Goal: Task Accomplishment & Management: Complete application form

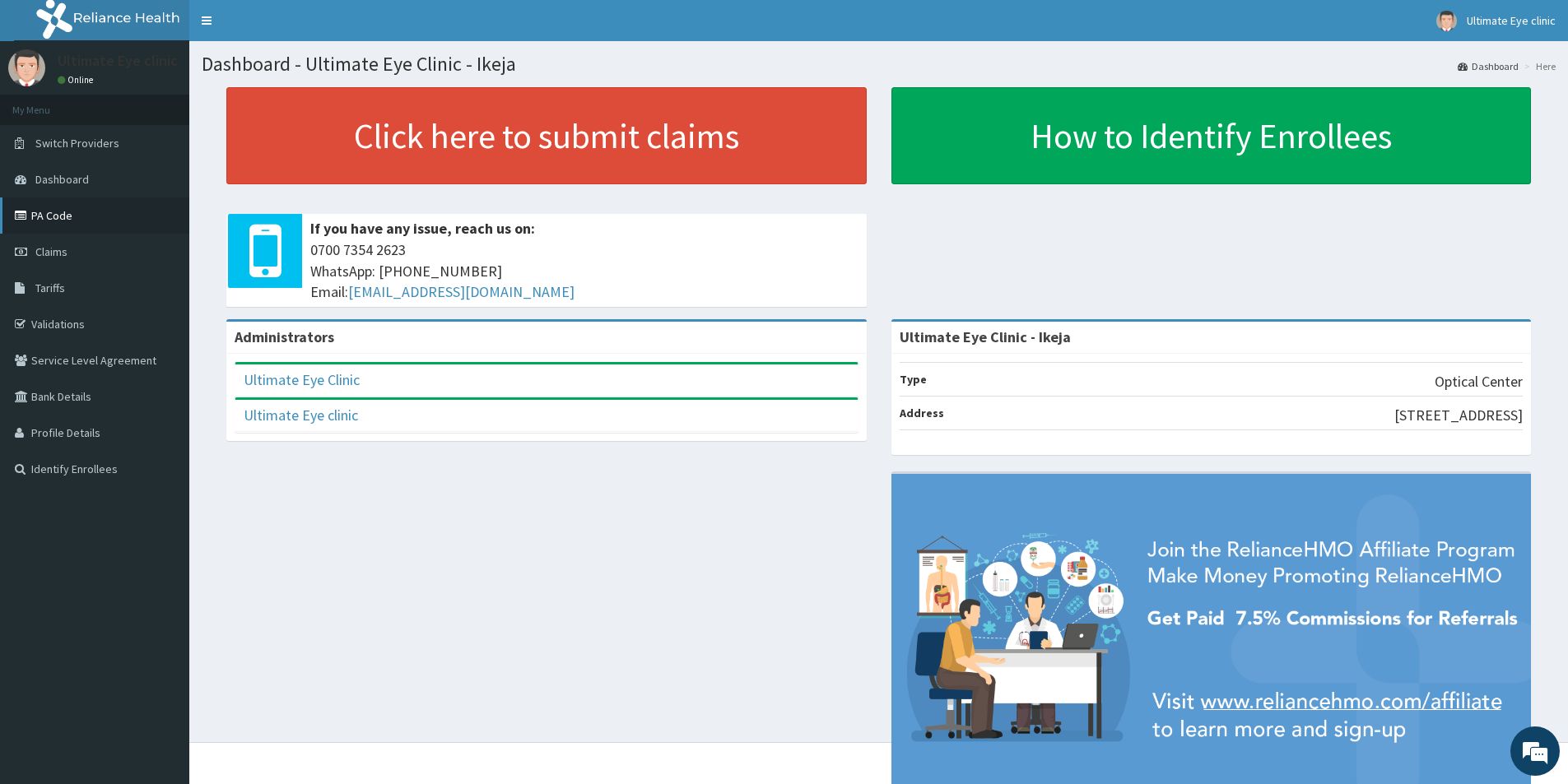
click at [52, 223] on link "PA Code" at bounding box center [94, 215] width 189 height 36
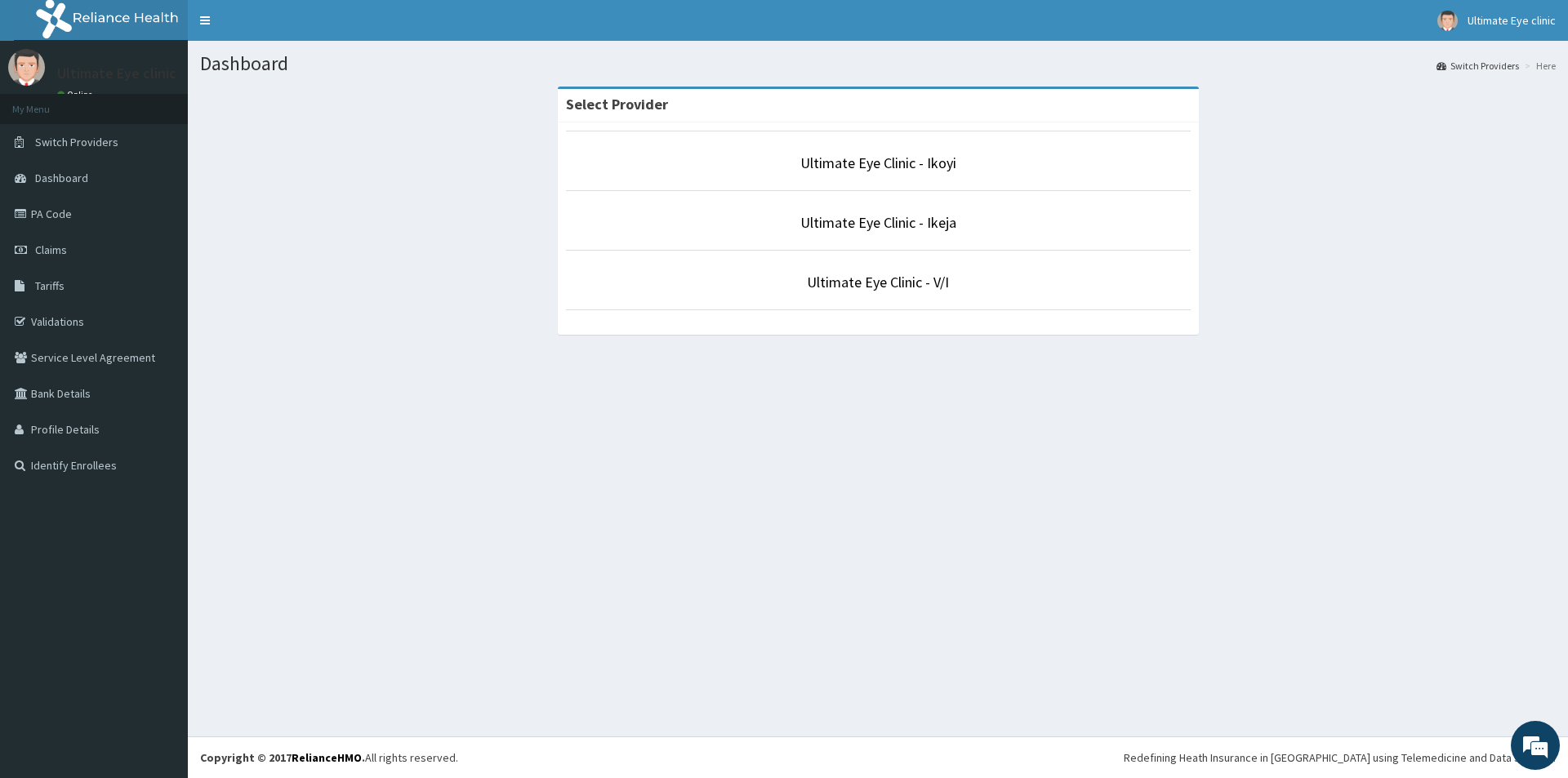
click at [61, 214] on link "PA Code" at bounding box center [93, 213] width 188 height 36
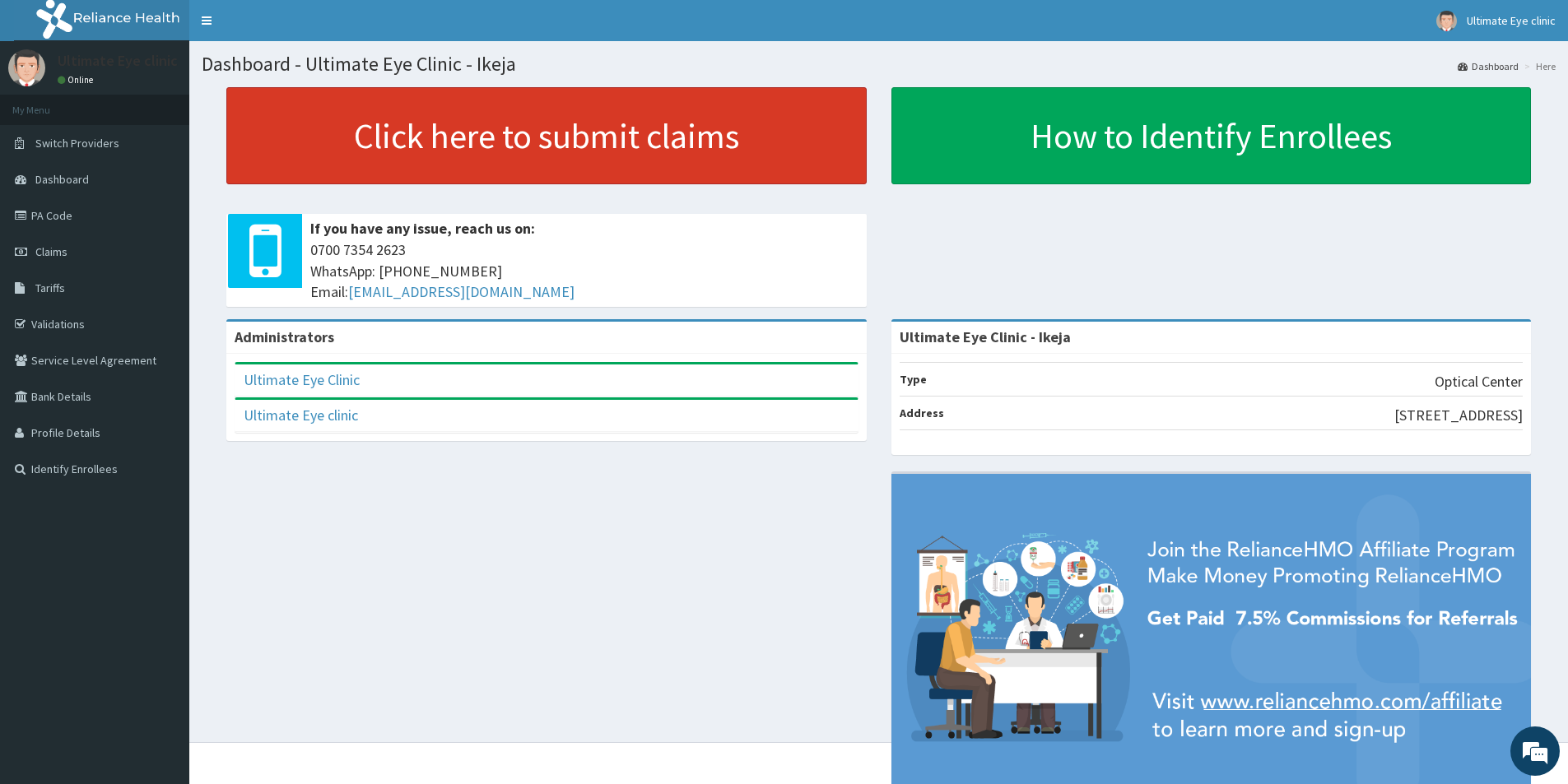
click at [516, 130] on link "Click here to submit claims" at bounding box center [546, 136] width 641 height 97
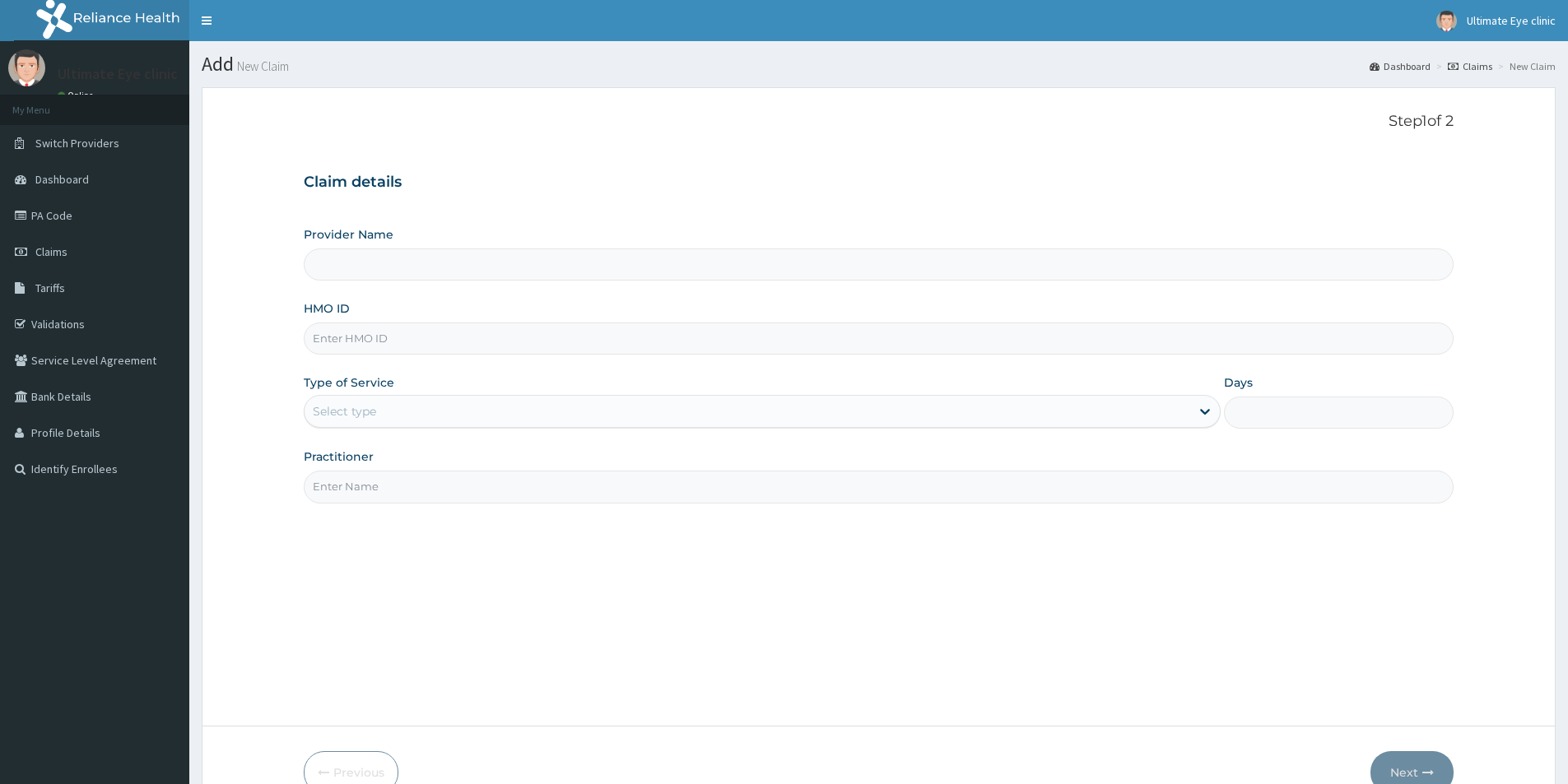
type input "Ultimate Eye Clinic - Ikeja"
click at [388, 340] on input "HMO ID" at bounding box center [879, 339] width 1150 height 32
type input "LGQ/10013/A"
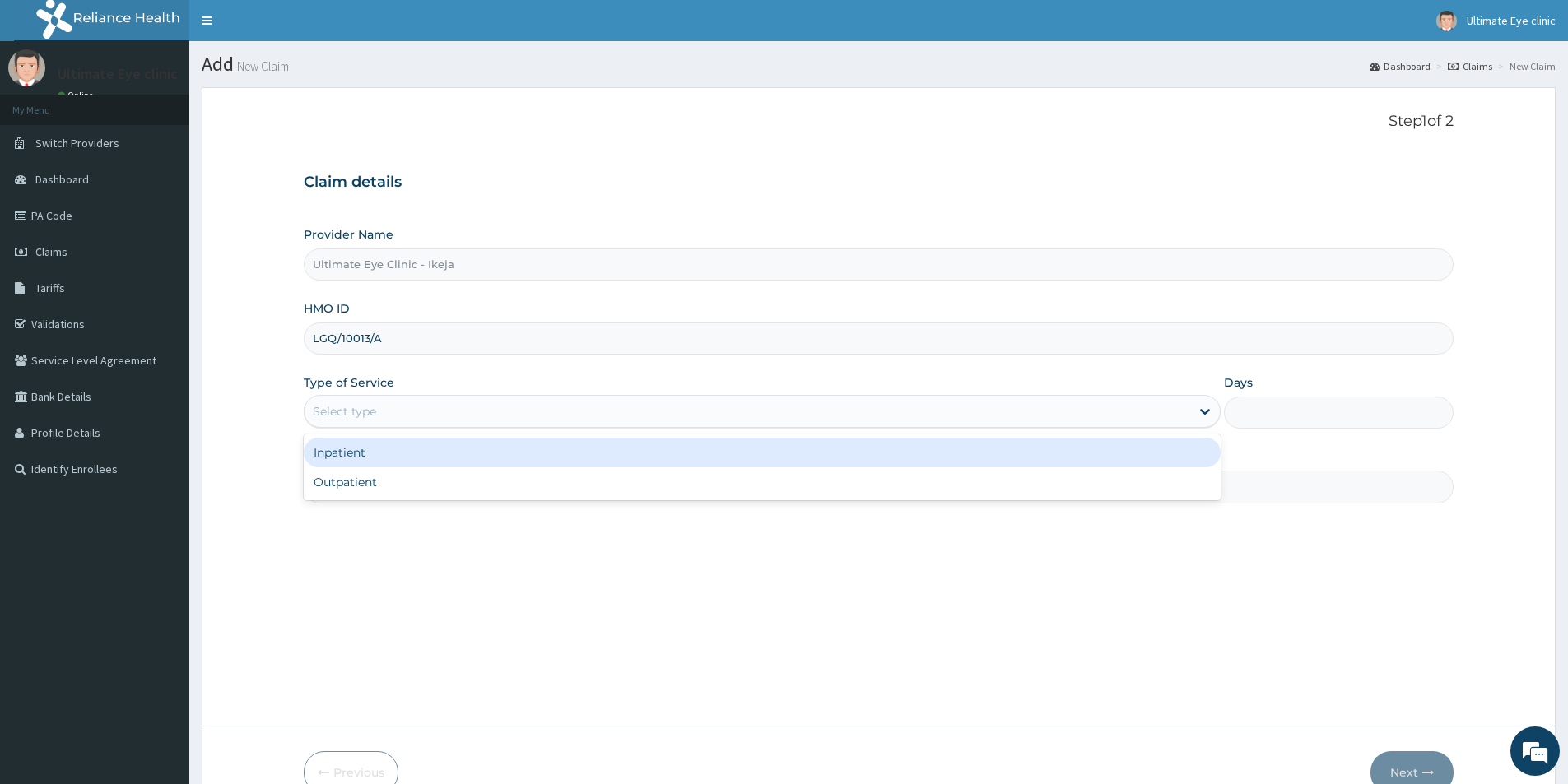
click at [384, 409] on div "Select type" at bounding box center [747, 411] width 885 height 26
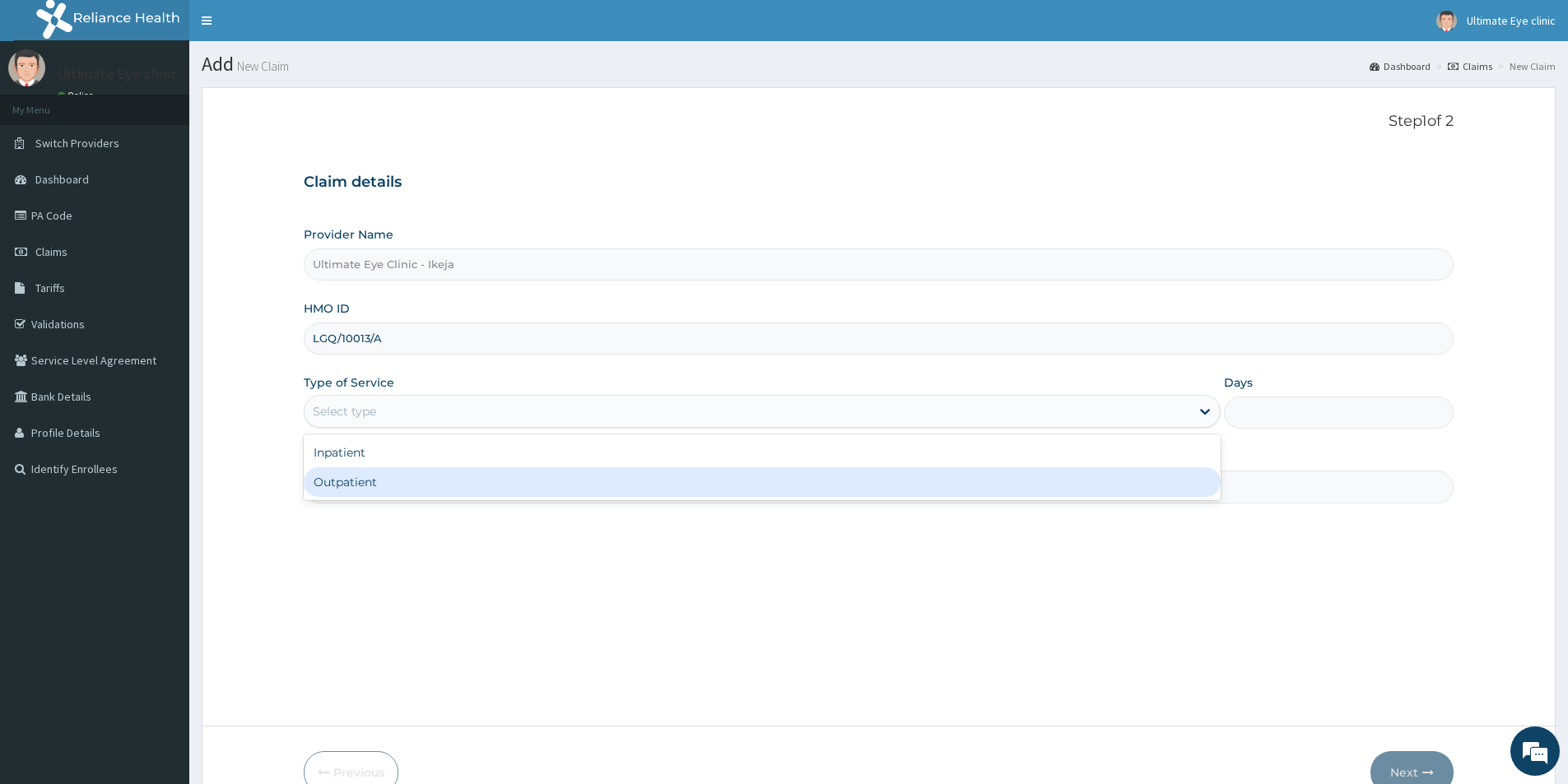
click at [361, 487] on div "Outpatient" at bounding box center [762, 481] width 917 height 29
type input "1"
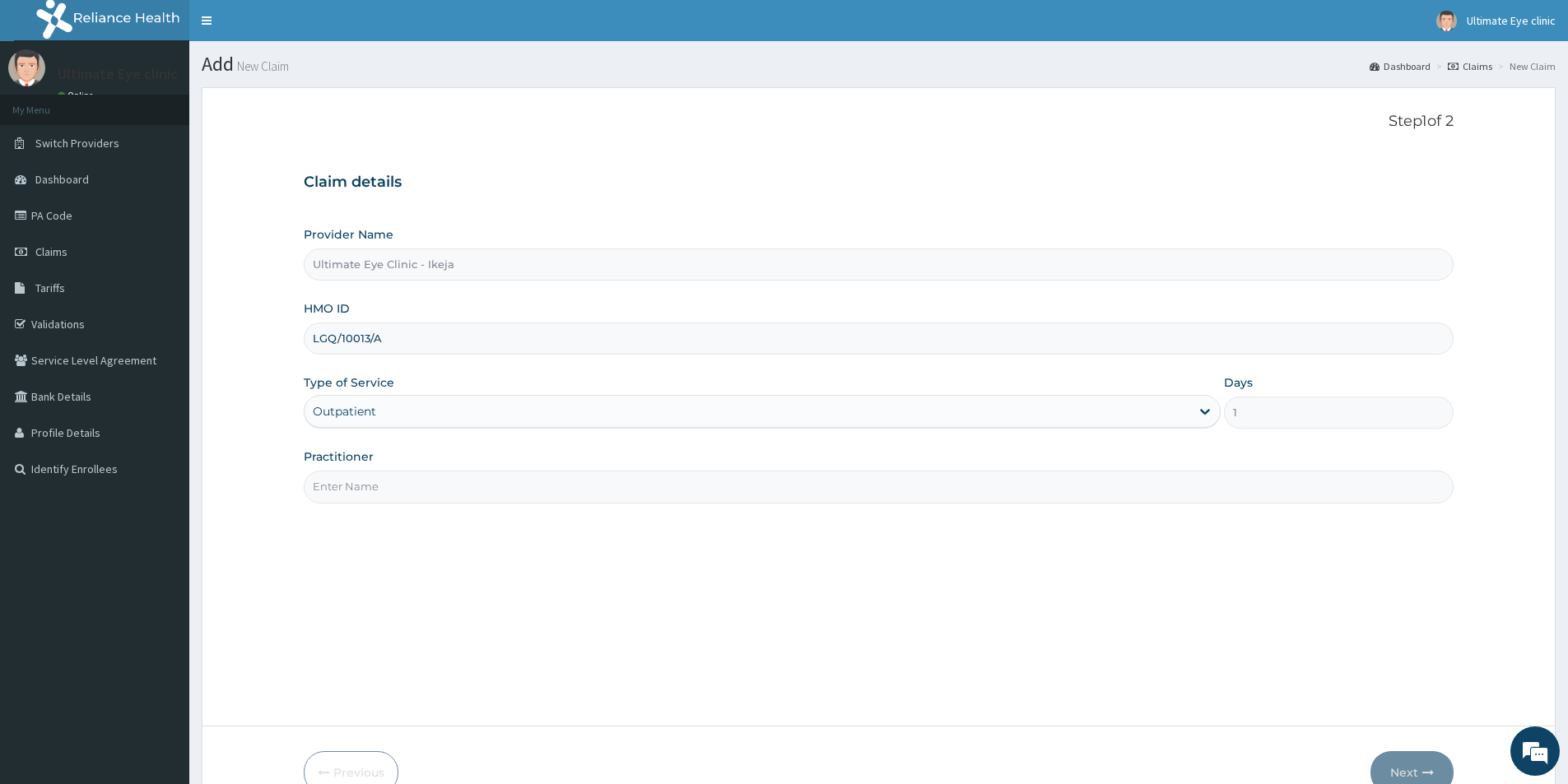
click at [373, 485] on input "Practitioner" at bounding box center [879, 487] width 1150 height 32
type input "DR. ESTHER"
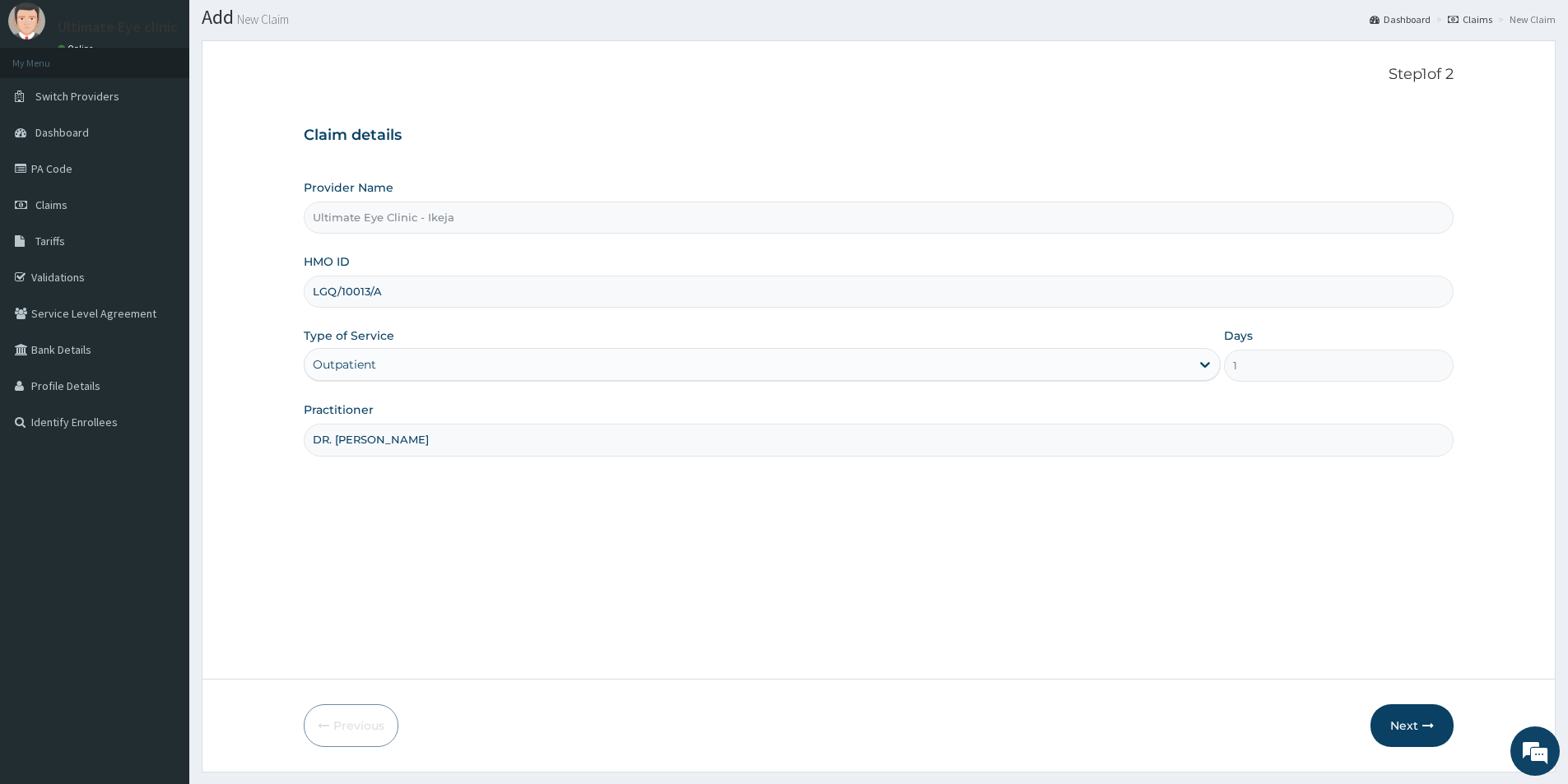
scroll to position [90, 0]
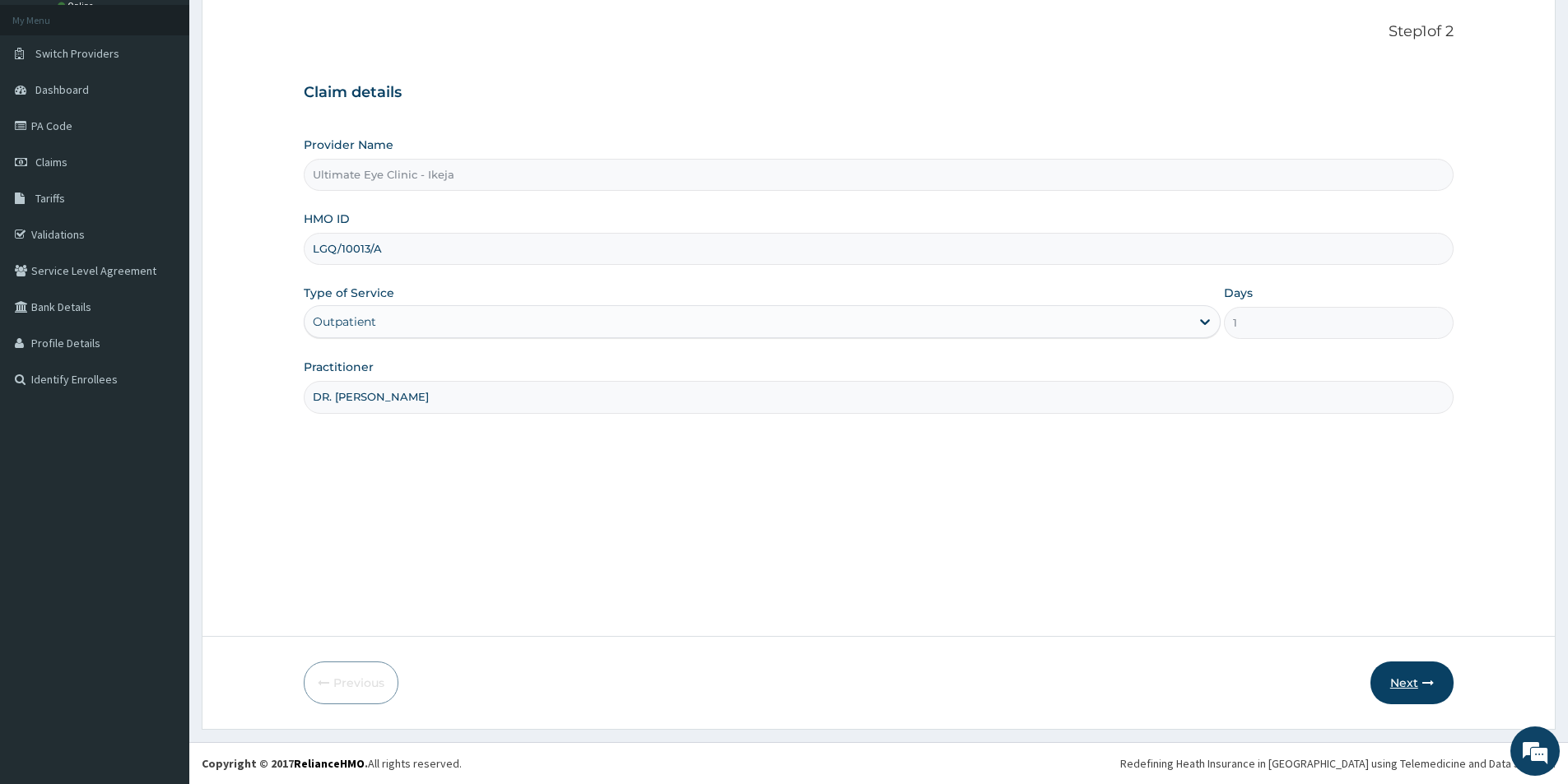
click at [1410, 685] on button "Next" at bounding box center [1412, 682] width 83 height 43
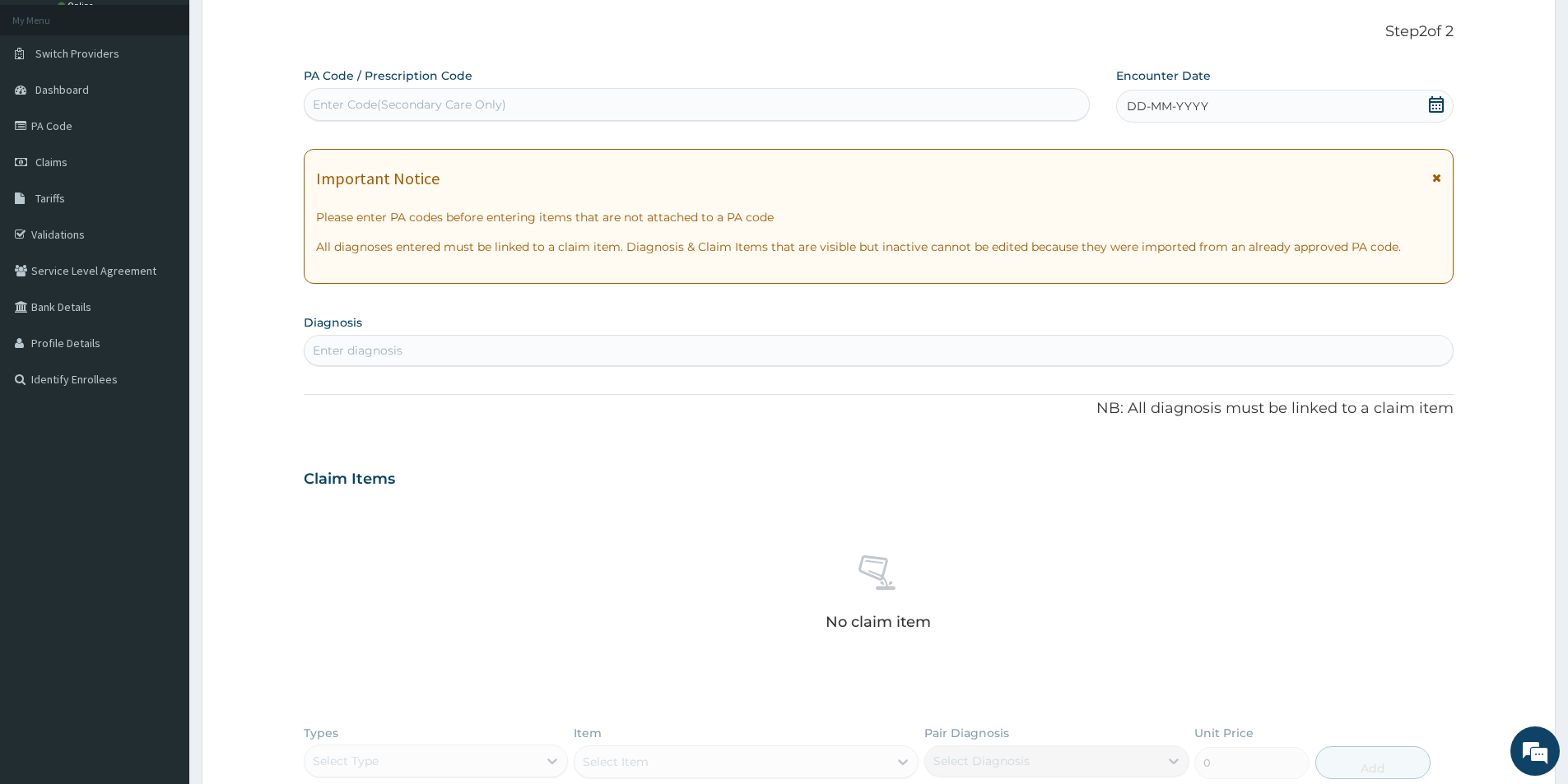
click at [483, 98] on div "Enter Code(Secondary Care Only)" at bounding box center [409, 105] width 193 height 17
type input "PA/0695FD"
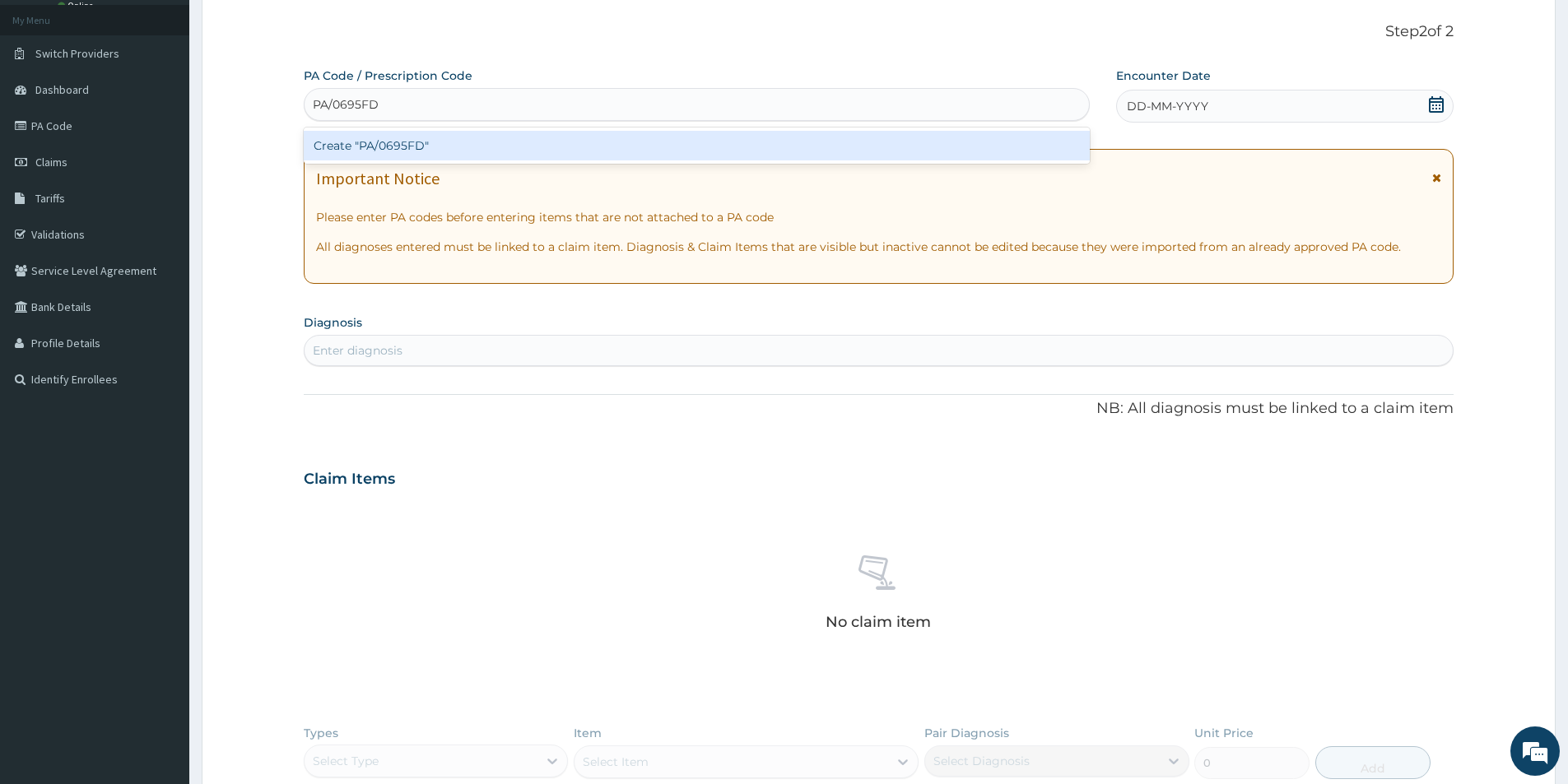
click at [417, 147] on div "Create "PA/0695FD"" at bounding box center [696, 145] width 786 height 29
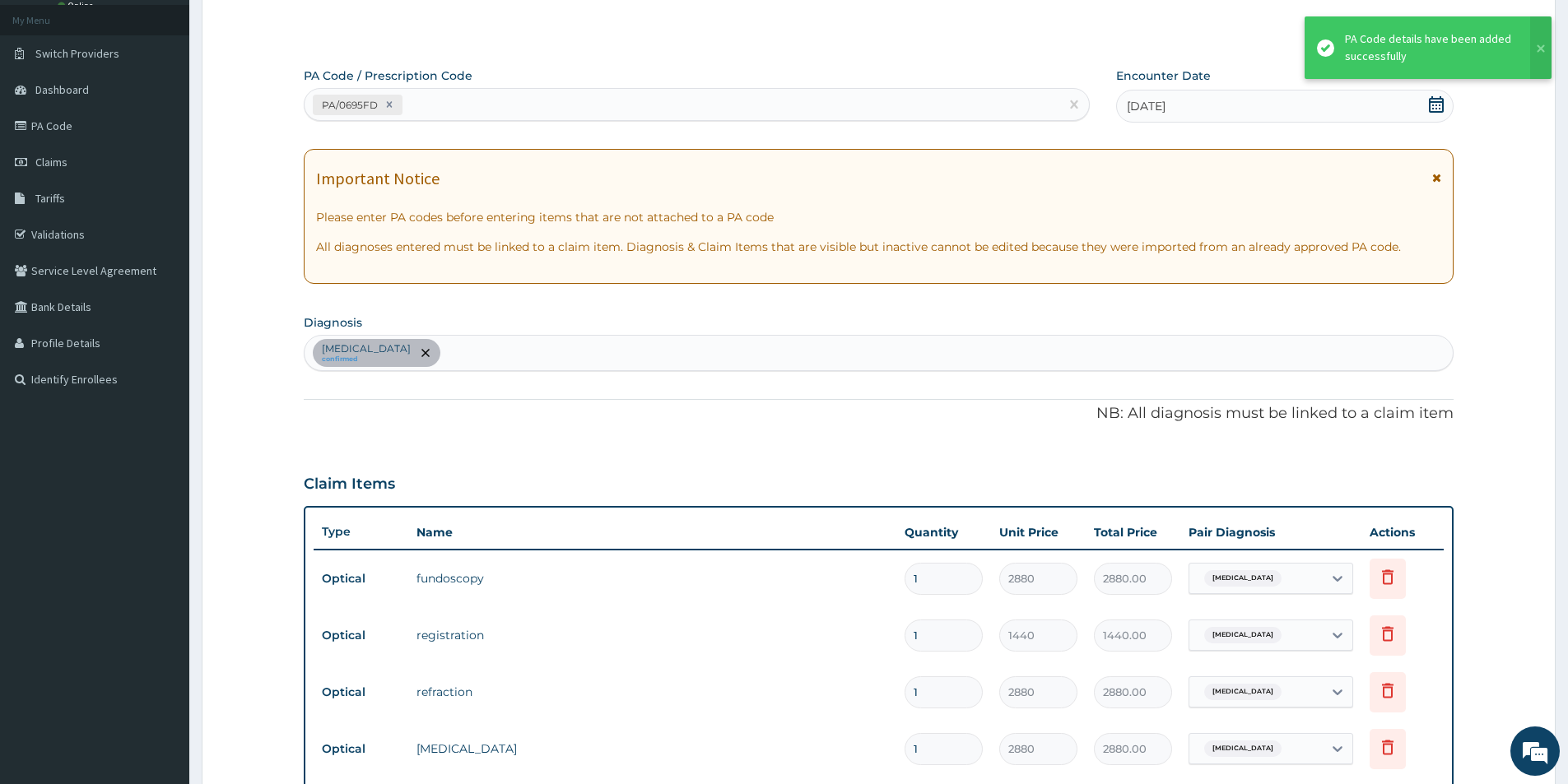
scroll to position [560, 0]
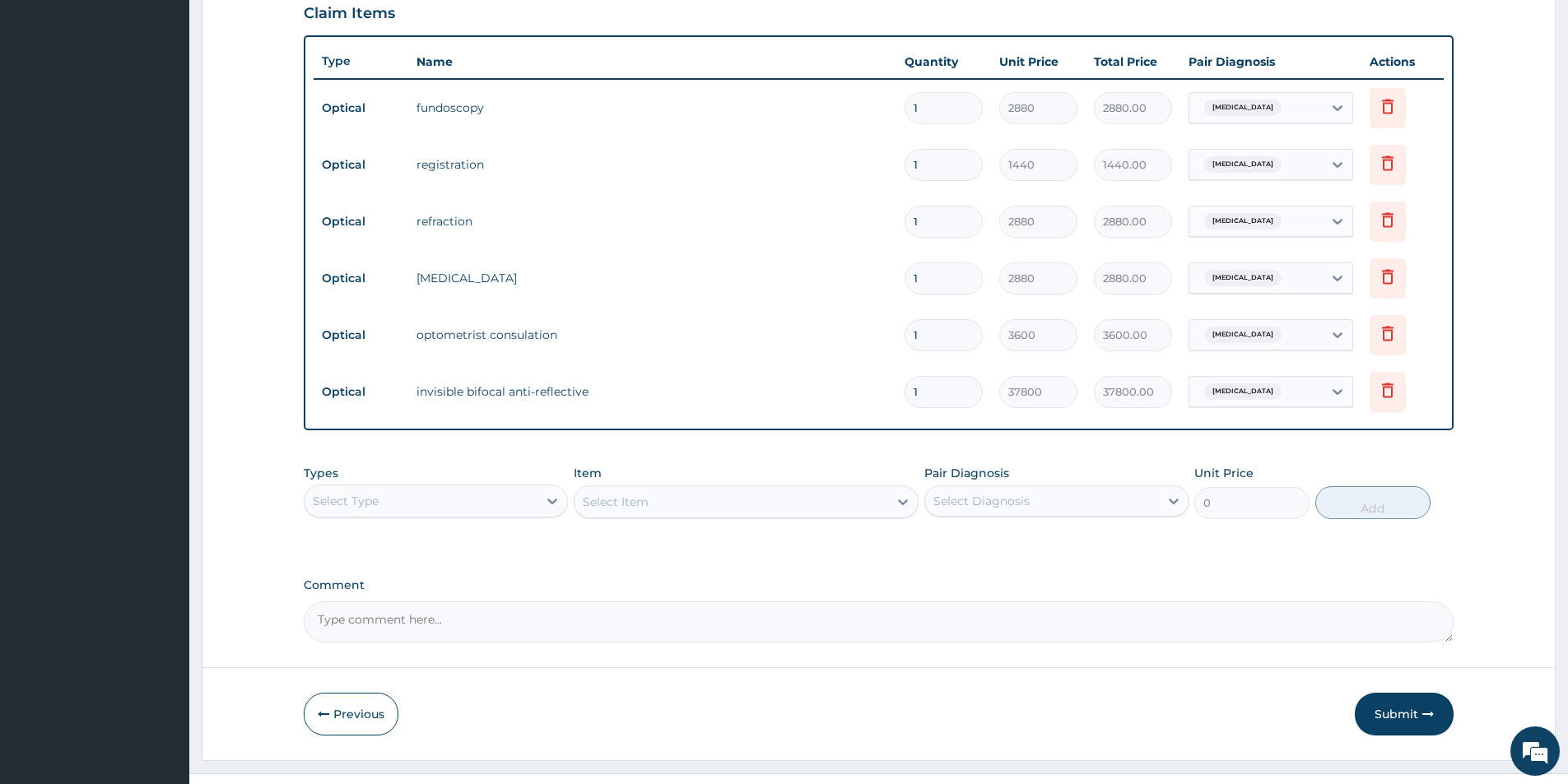
click at [455, 623] on textarea "Comment" at bounding box center [879, 622] width 1150 height 41
click at [436, 619] on textarea "Comment" at bounding box center [879, 622] width 1150 height 41
type textarea "KINDLY NOTE THAT ENROLLEE LENS IS 30,000 ACCORDING TO HER TARRIF"
click at [1403, 716] on button "Submit" at bounding box center [1404, 713] width 98 height 43
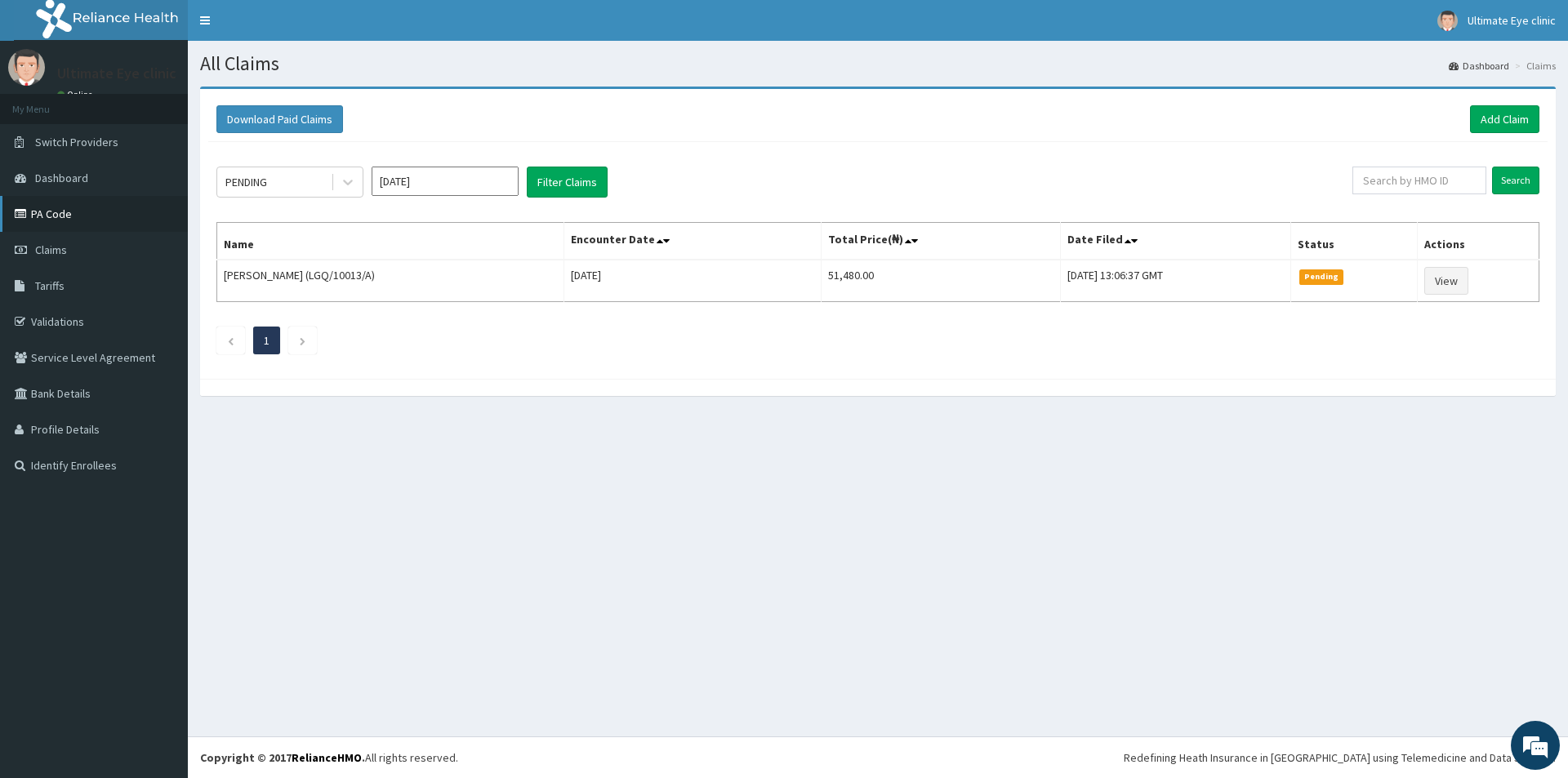
click at [65, 215] on link "PA Code" at bounding box center [93, 213] width 188 height 36
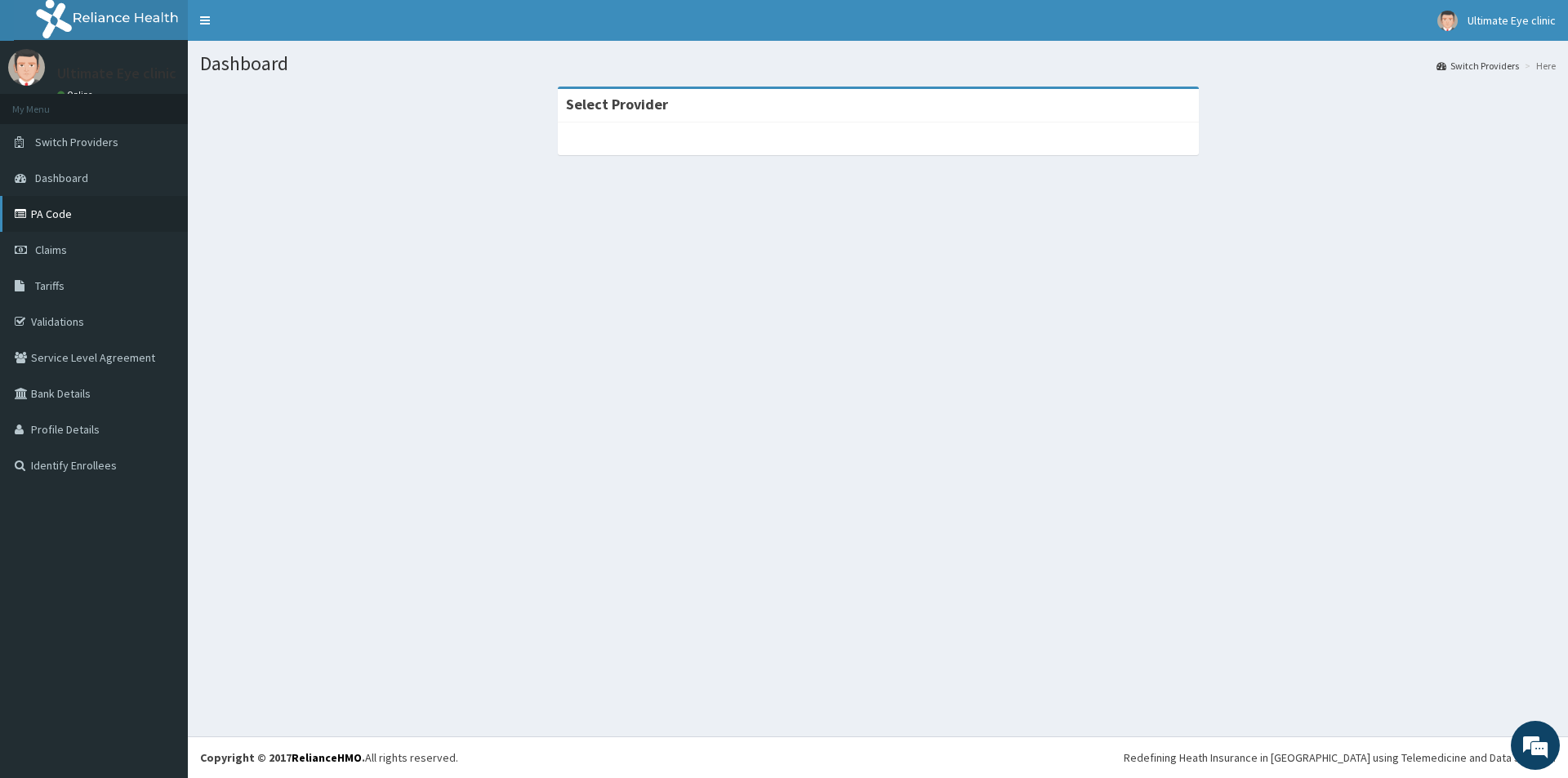
click at [79, 217] on link "PA Code" at bounding box center [93, 213] width 188 height 36
click at [795, 310] on div "Dashboard Switch Providers Here Select Provider" at bounding box center [877, 389] width 1380 height 695
click at [732, 364] on div "Dashboard Switch Providers Here Select Provider" at bounding box center [877, 389] width 1380 height 695
click at [57, 217] on link "PA Code" at bounding box center [93, 213] width 188 height 36
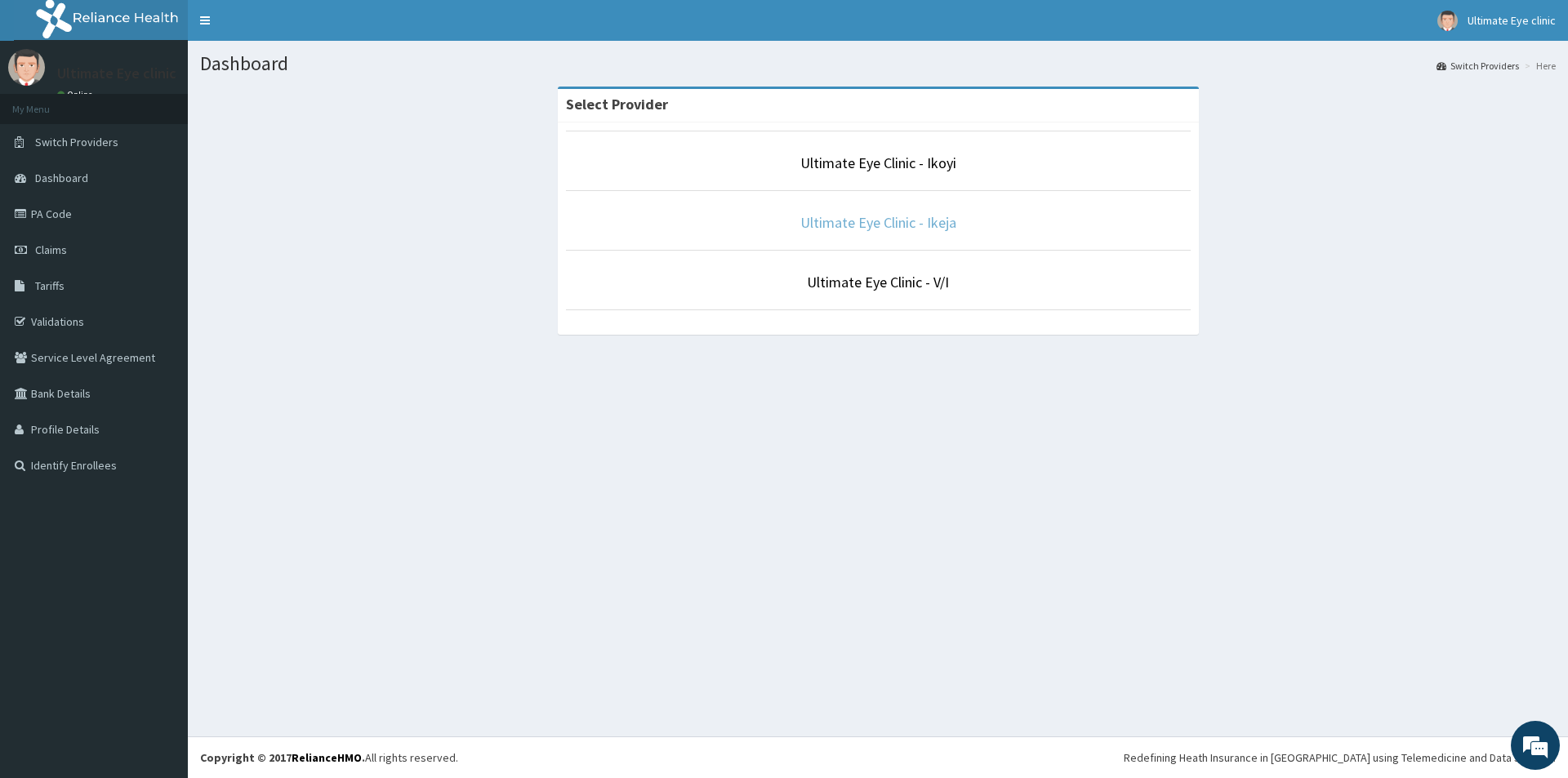
click at [879, 223] on link "Ultimate Eye Clinic - Ikeja" at bounding box center [877, 223] width 156 height 19
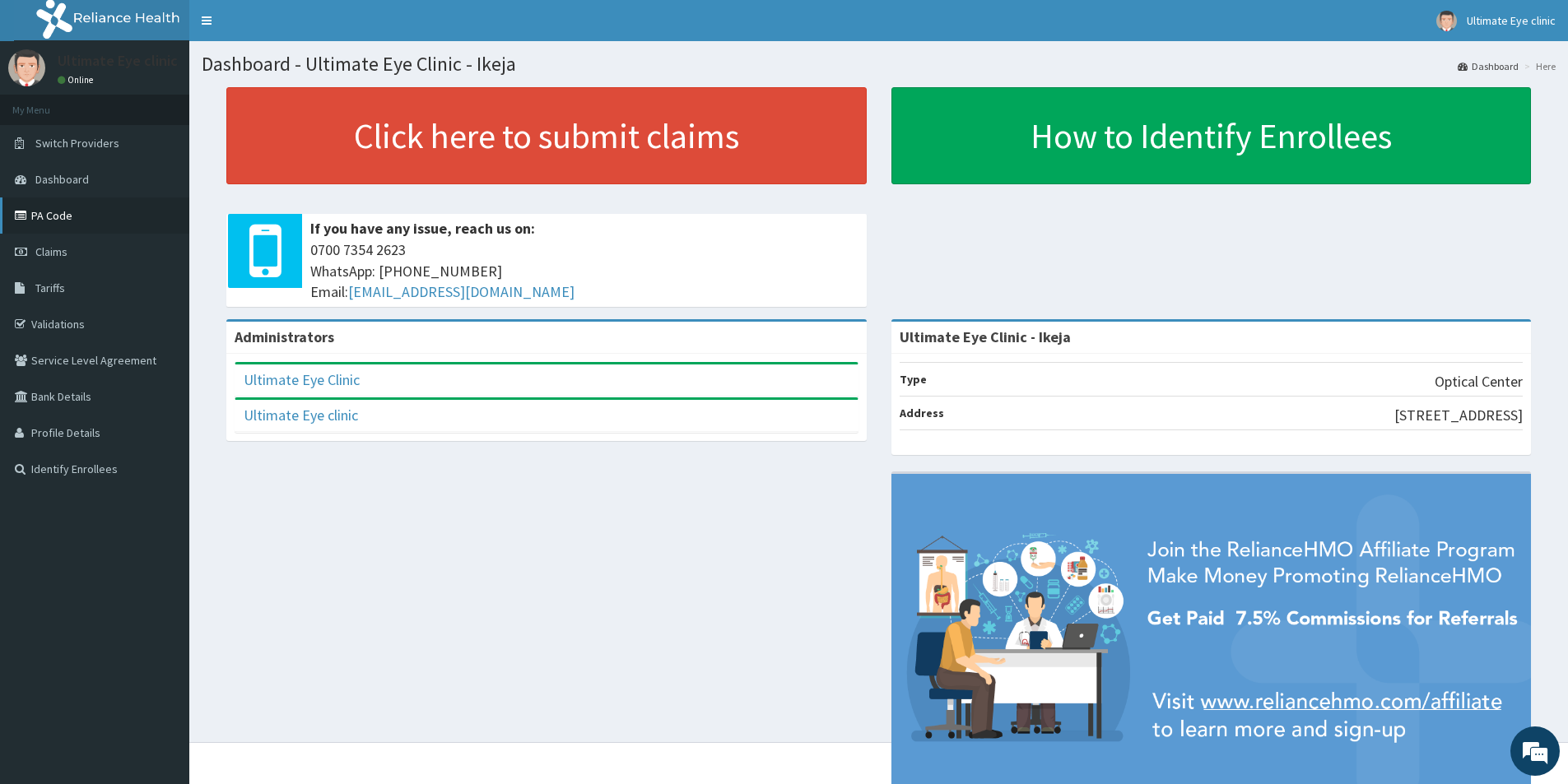
click at [62, 215] on link "PA Code" at bounding box center [94, 215] width 189 height 36
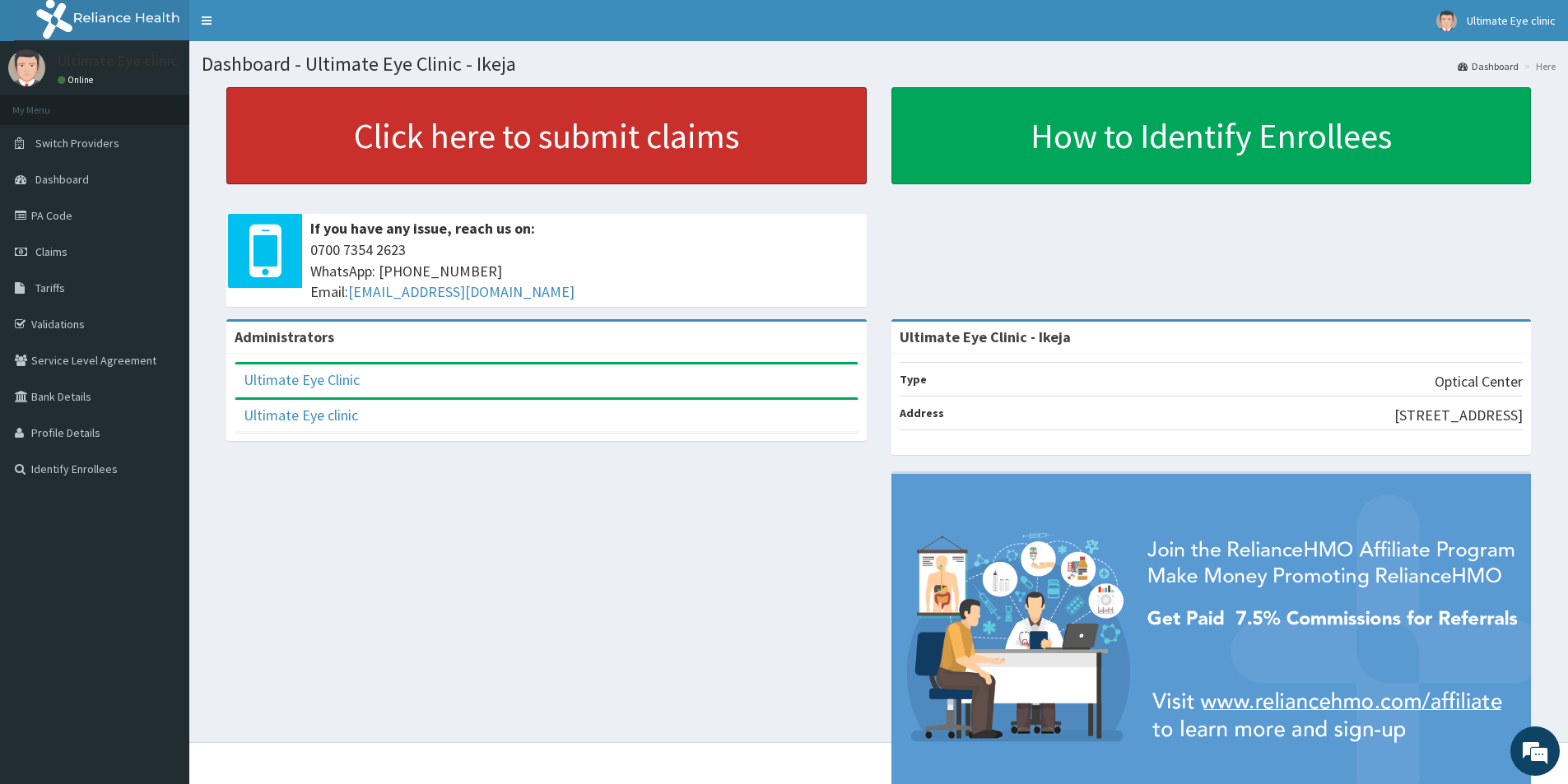
click at [504, 150] on link "Click here to submit claims" at bounding box center [546, 136] width 641 height 97
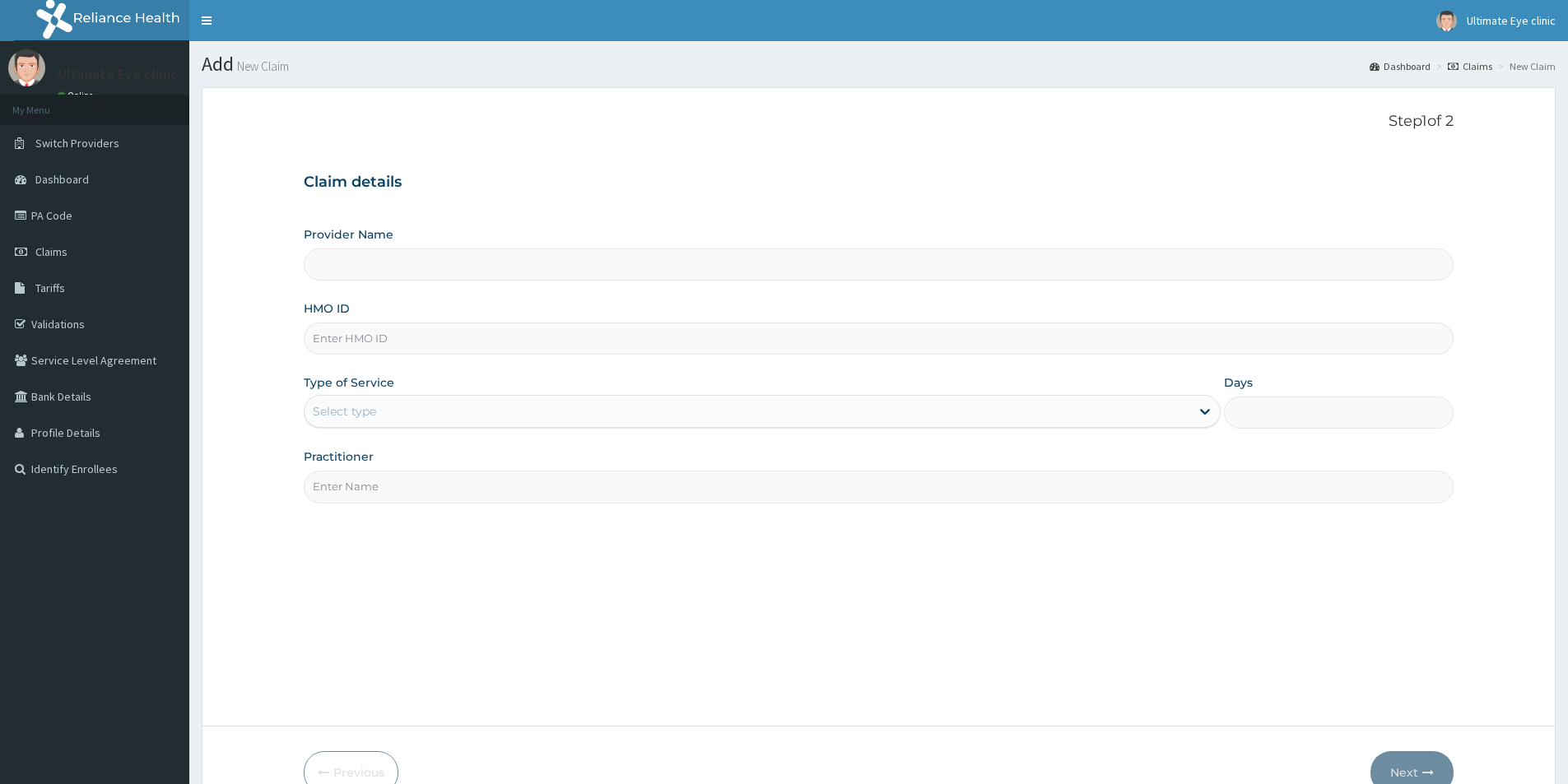
type input "Ultimate Eye Clinic - Ikeja"
click at [389, 339] on input "HMO ID" at bounding box center [879, 339] width 1150 height 32
type input "ENP/11518/A"
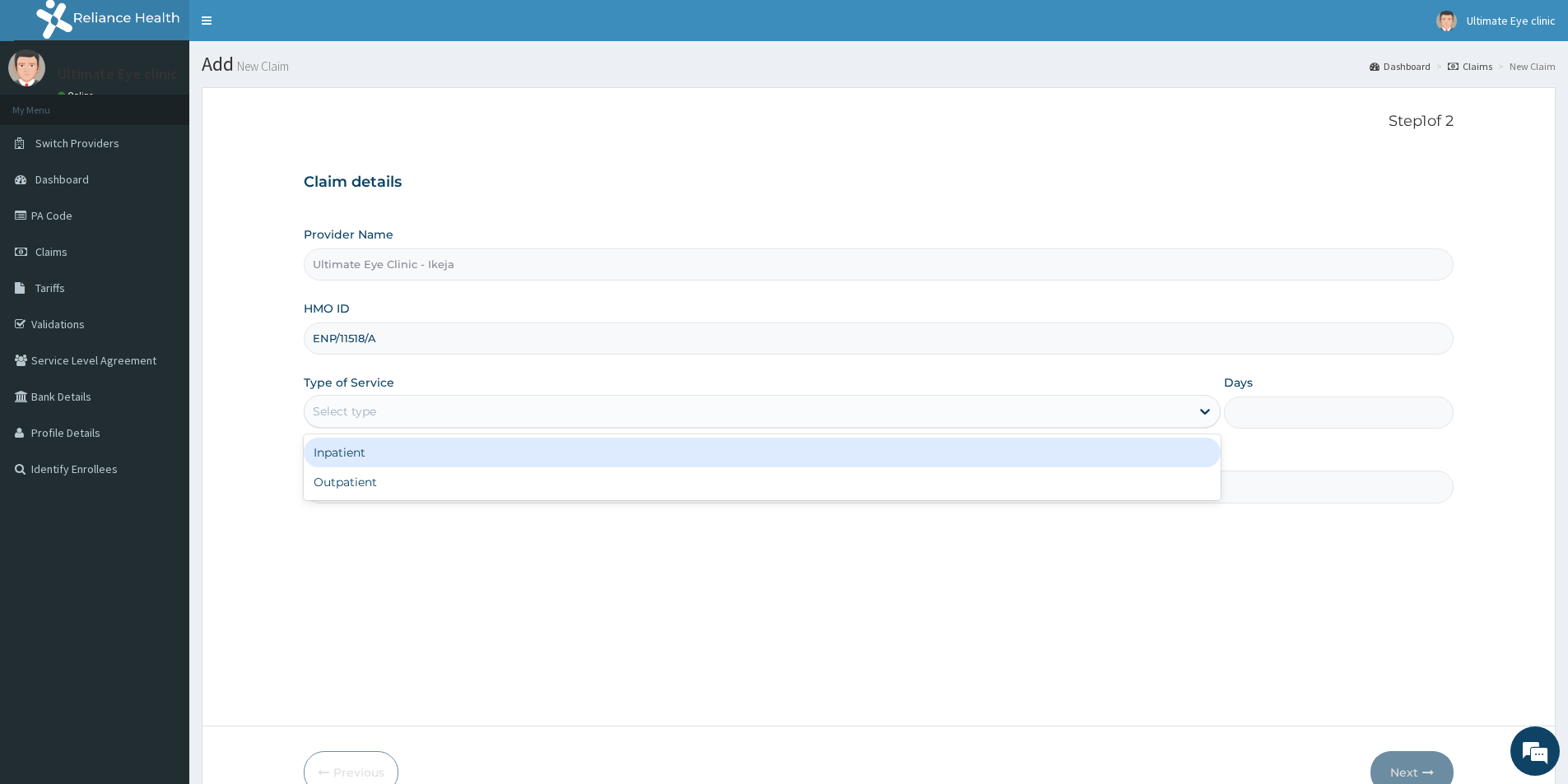
click at [394, 412] on div "Select type" at bounding box center [747, 411] width 885 height 26
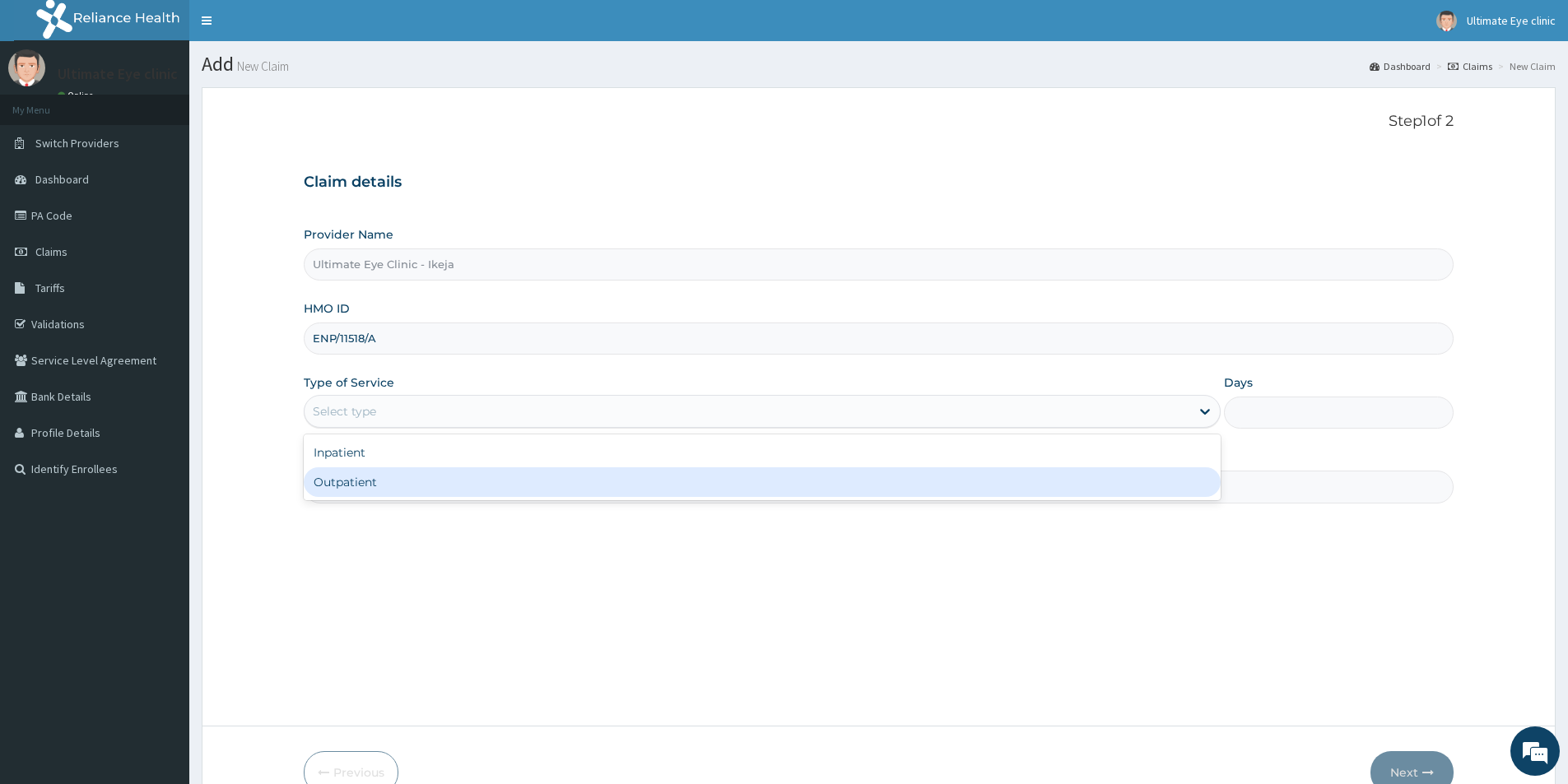
click at [370, 482] on div "Outpatient" at bounding box center [762, 481] width 917 height 29
type input "1"
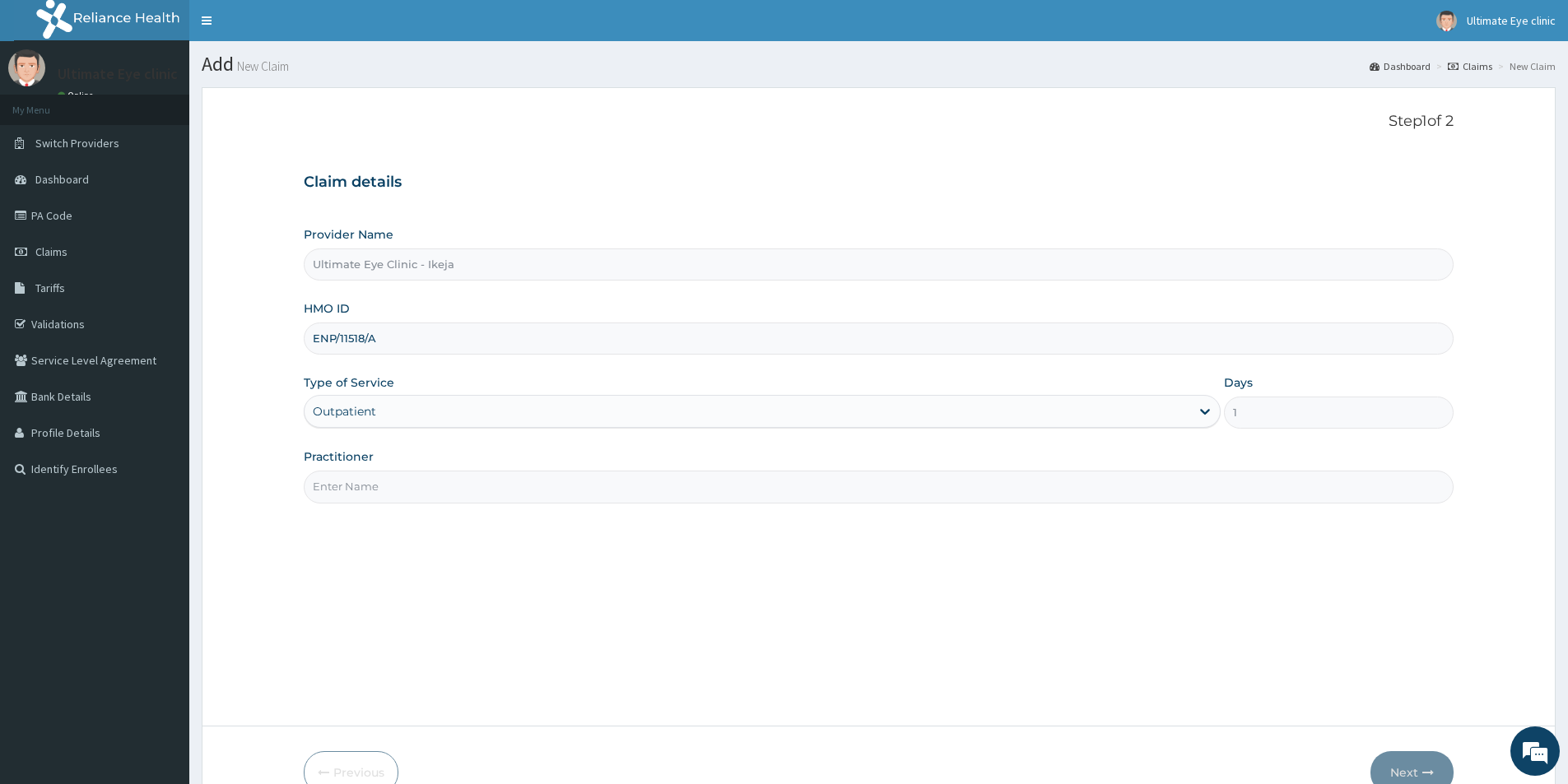
click at [362, 493] on input "Practitioner" at bounding box center [879, 487] width 1150 height 32
type input "DR. CYNTHIA"
click at [1412, 768] on button "Next" at bounding box center [1412, 772] width 83 height 43
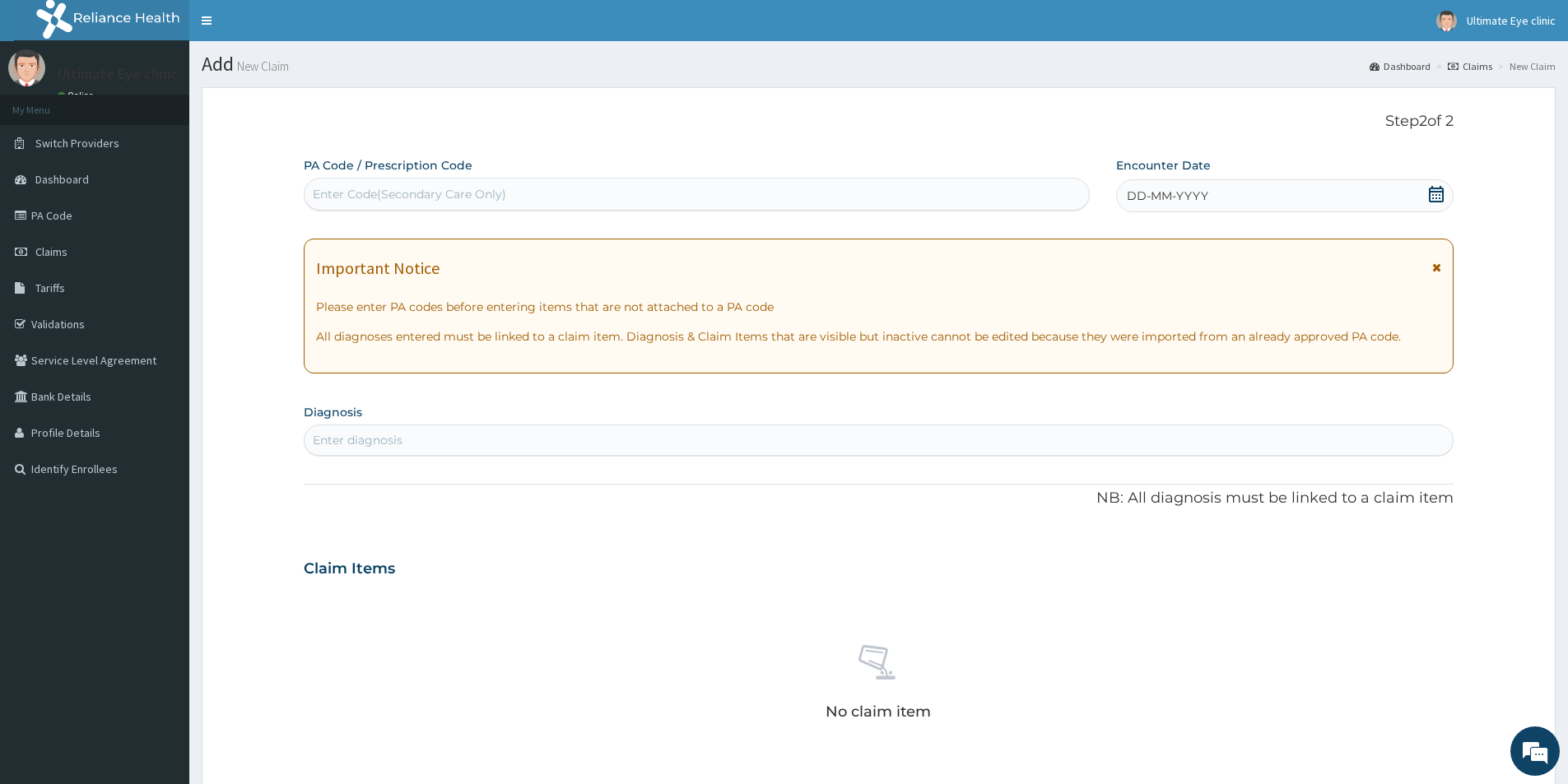
click at [592, 188] on div "Enter Code(Secondary Care Only)" at bounding box center [696, 193] width 784 height 26
type input "PA/58BAC0"
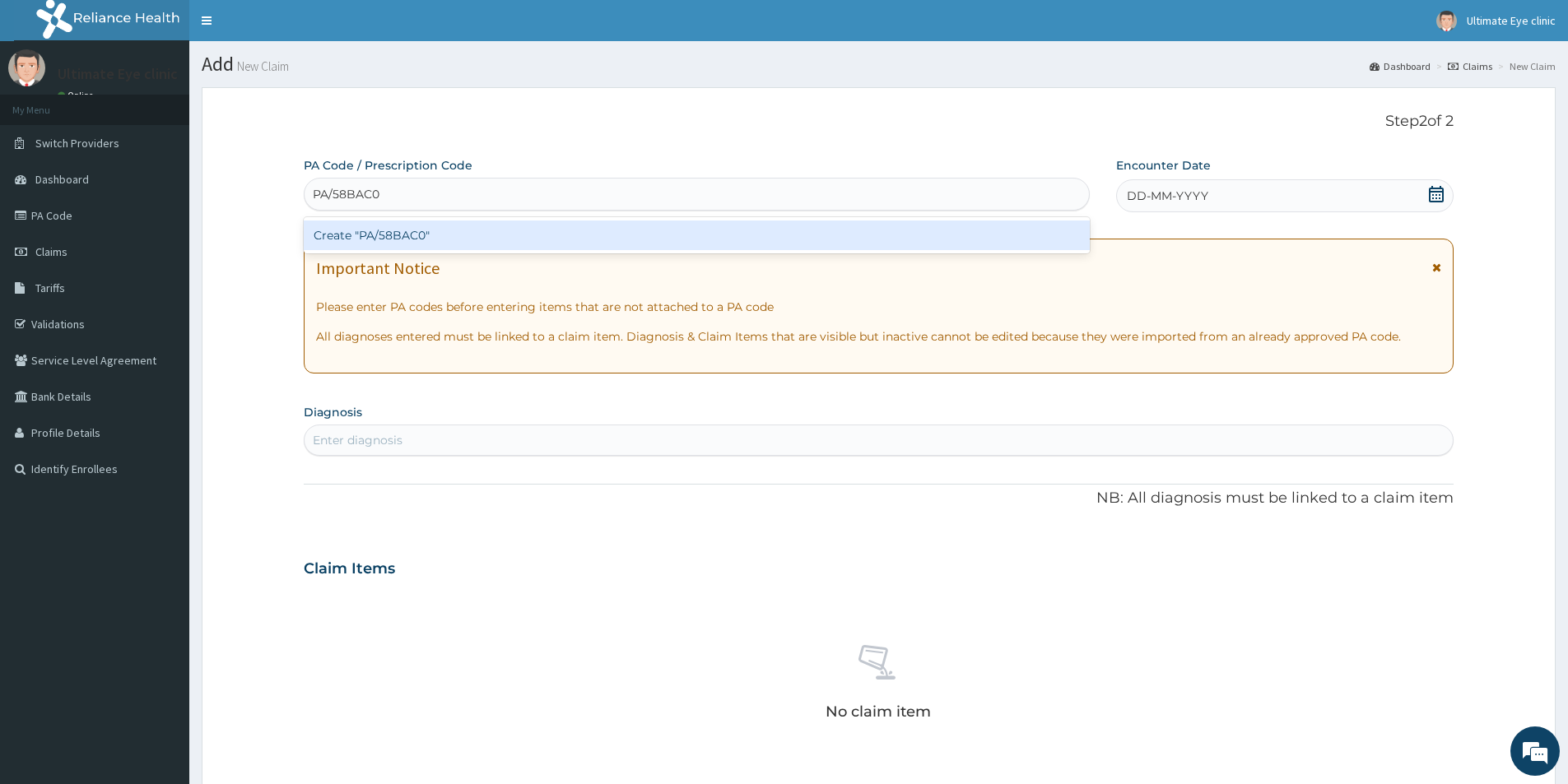
click at [402, 235] on div "Create "PA/58BAC0"" at bounding box center [696, 234] width 786 height 29
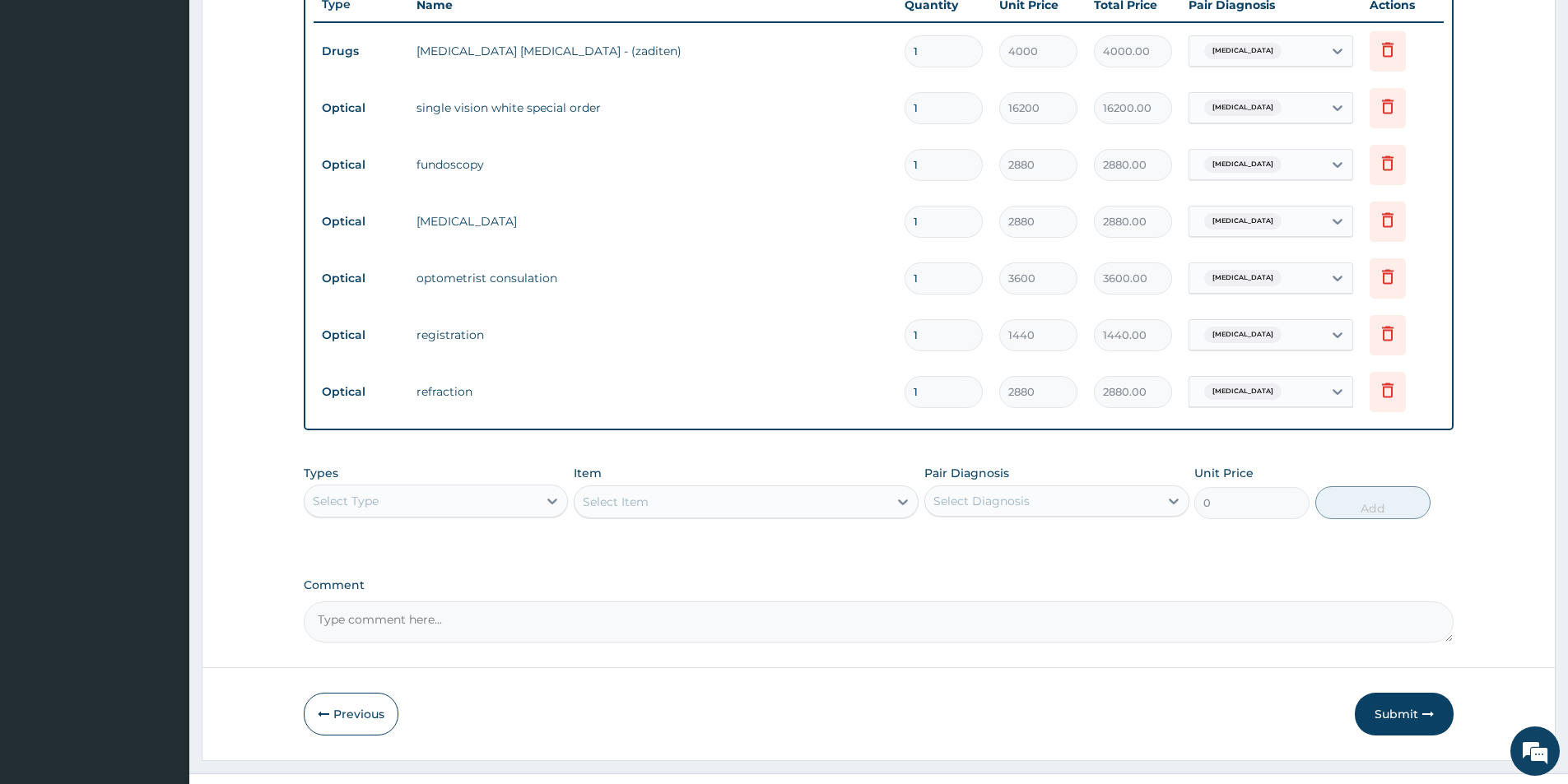
scroll to position [649, 0]
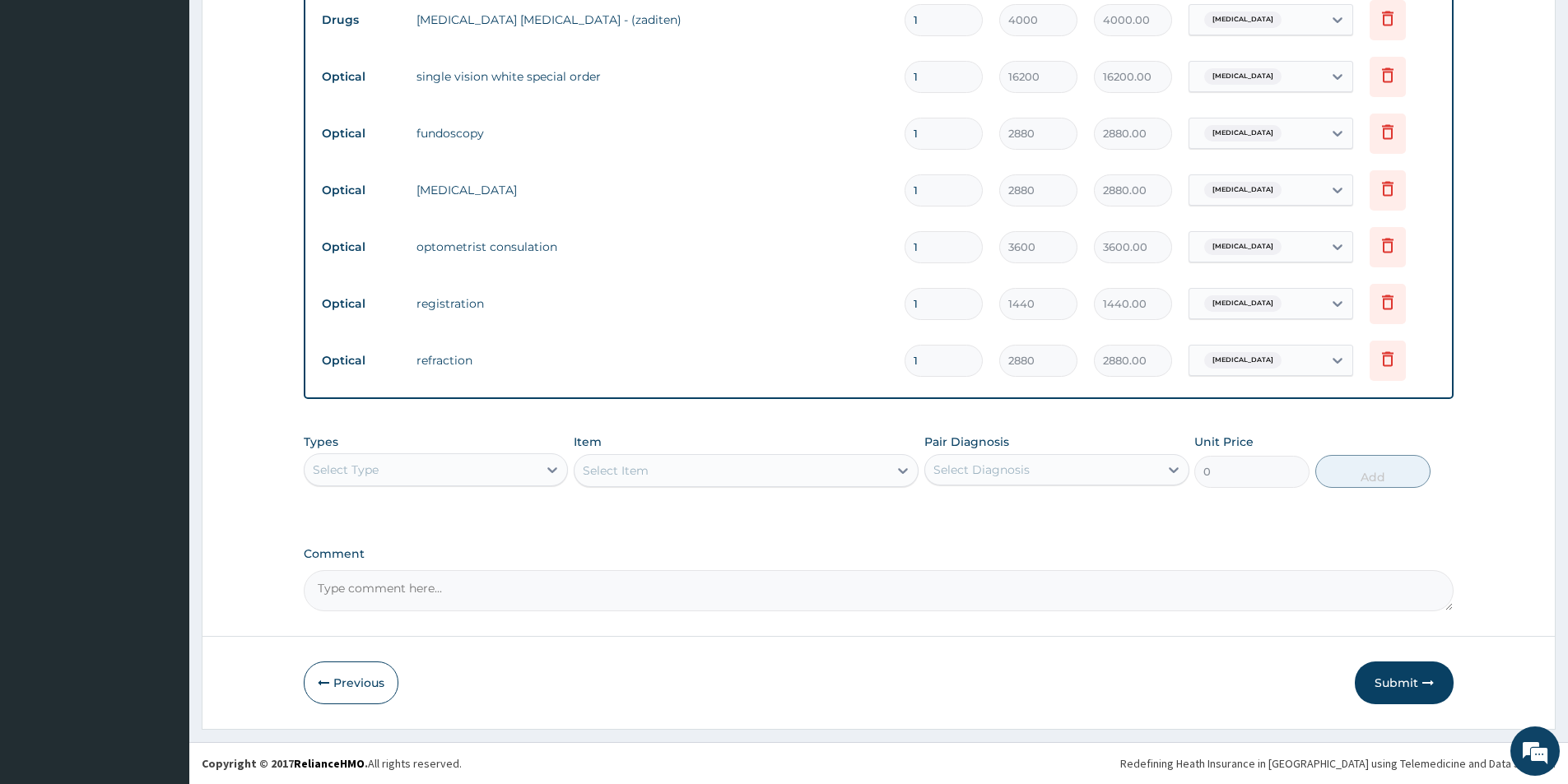
click at [618, 587] on textarea "Comment" at bounding box center [879, 590] width 1150 height 41
type textarea "FRAME 25000 TOTAL FOR GLASSES IS 41200"
click at [1400, 682] on button "Submit" at bounding box center [1404, 682] width 98 height 43
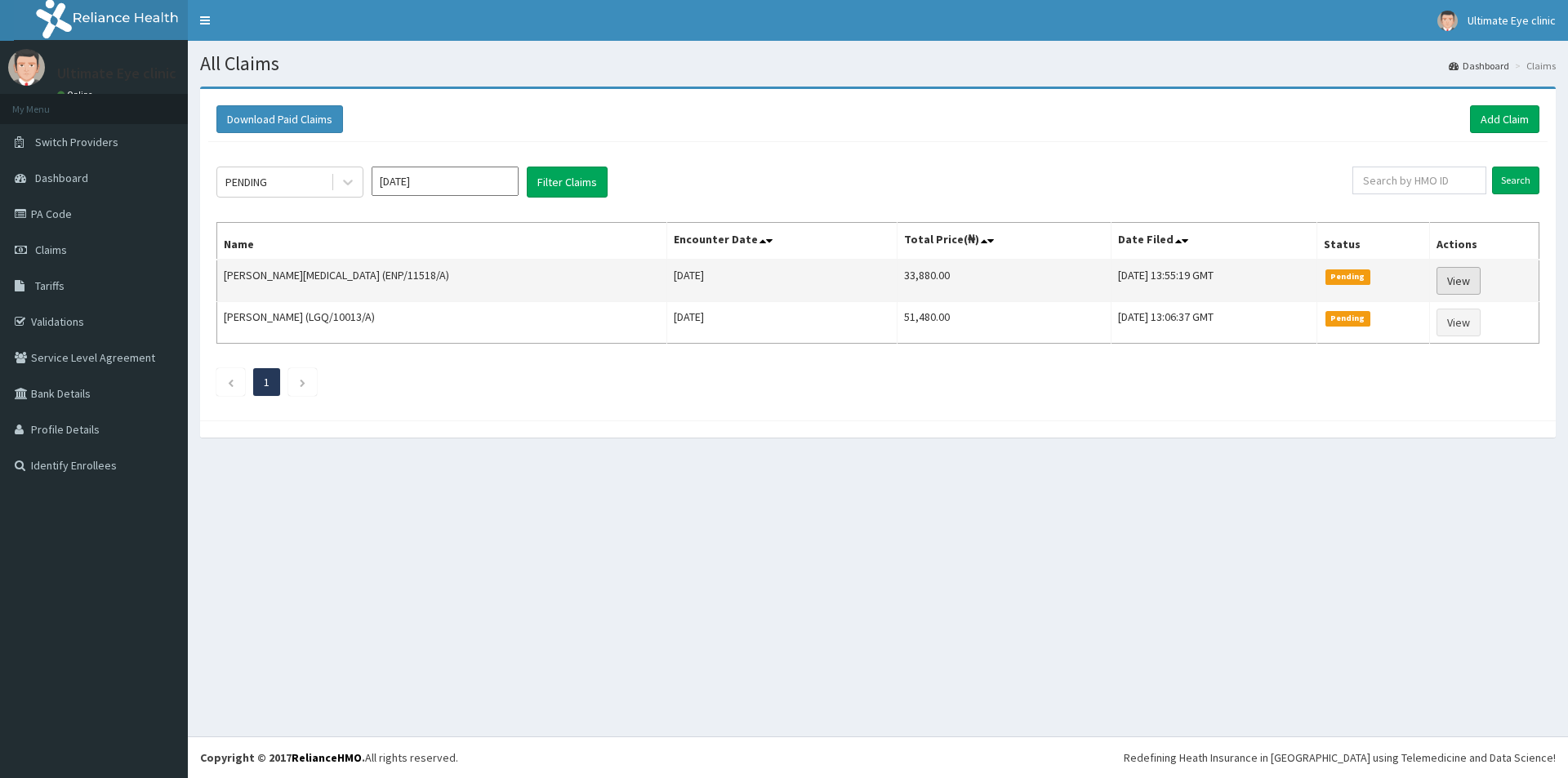
click at [1456, 279] on link "View" at bounding box center [1458, 280] width 44 height 28
